Goal: Task Accomplishment & Management: Use online tool/utility

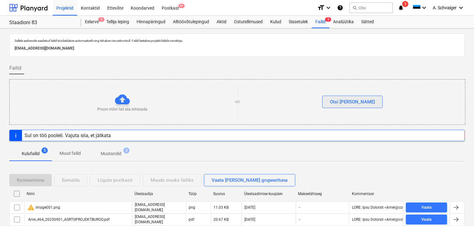
scroll to position [43, 0]
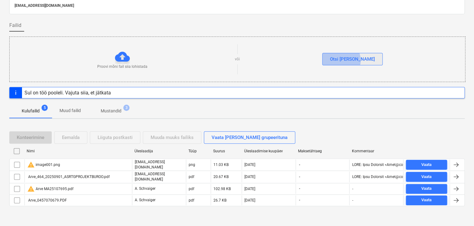
click at [354, 60] on div "Otsi [PERSON_NAME]" at bounding box center [352, 59] width 45 height 8
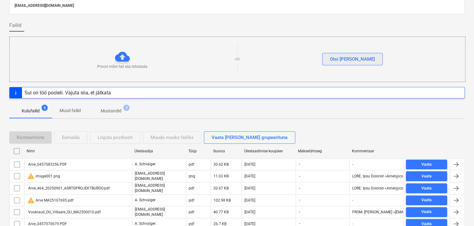
click at [349, 60] on div "Otsi [PERSON_NAME]" at bounding box center [352, 59] width 45 height 8
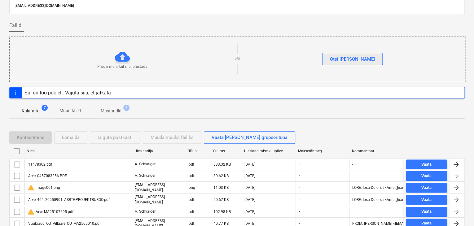
click at [356, 59] on div "Otsi [PERSON_NAME]" at bounding box center [352, 59] width 45 height 8
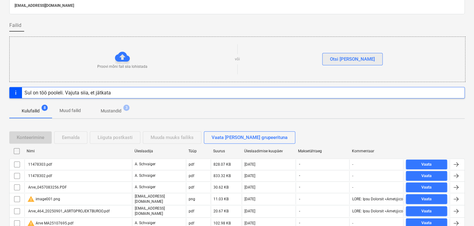
click at [348, 56] on div "Otsi [PERSON_NAME]" at bounding box center [352, 59] width 45 height 8
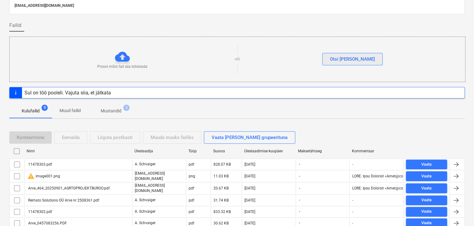
click at [352, 58] on div "Otsi [PERSON_NAME]" at bounding box center [352, 59] width 45 height 8
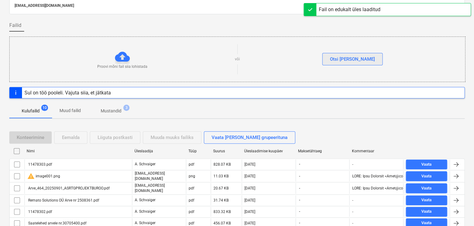
click at [357, 58] on div "Otsi [PERSON_NAME]" at bounding box center [352, 59] width 45 height 8
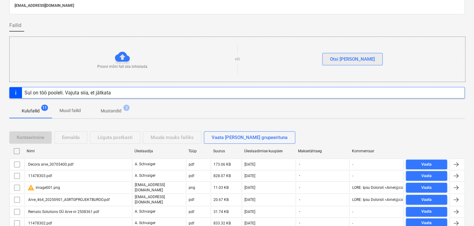
click at [359, 59] on div "Otsi [PERSON_NAME]" at bounding box center [352, 59] width 45 height 8
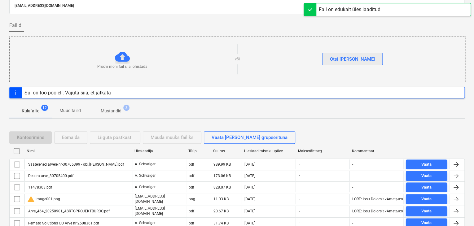
click at [357, 59] on div "Otsi [PERSON_NAME]" at bounding box center [352, 59] width 45 height 8
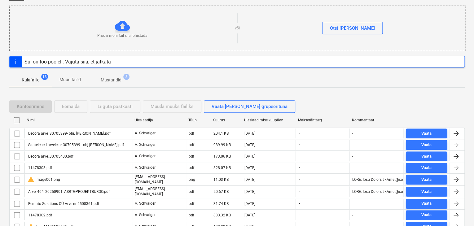
scroll to position [21, 0]
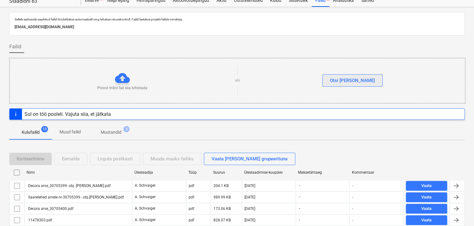
click at [358, 77] on div "Otsi [PERSON_NAME]" at bounding box center [352, 81] width 45 height 8
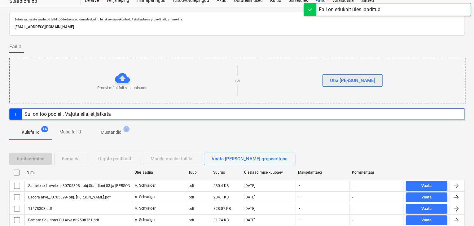
click at [353, 81] on div "Otsi [PERSON_NAME]" at bounding box center [352, 81] width 45 height 8
